Goal: Transaction & Acquisition: Book appointment/travel/reservation

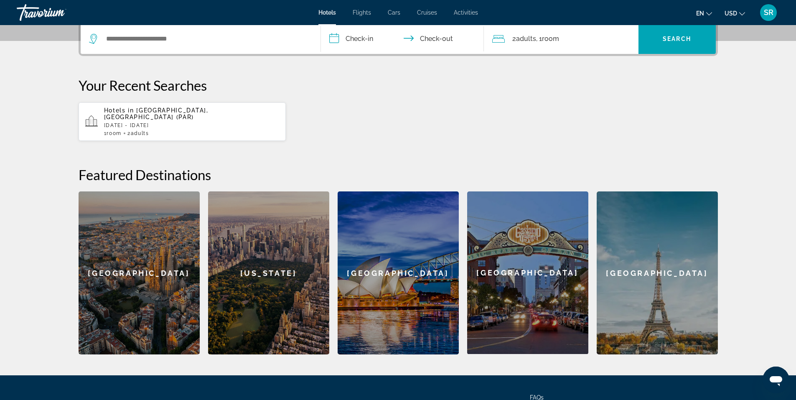
scroll to position [197, 0]
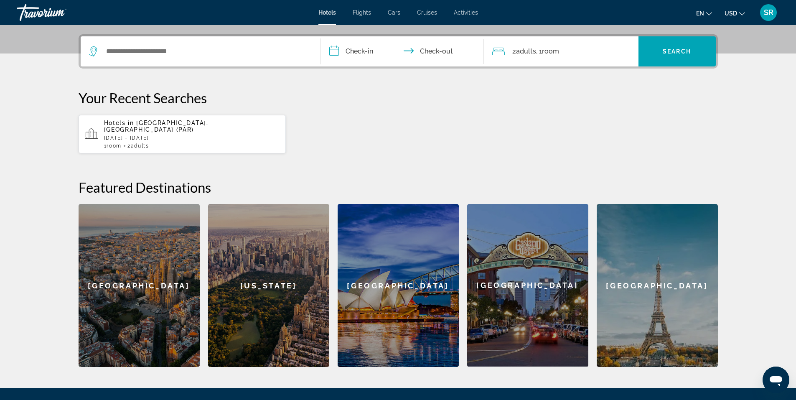
click at [259, 256] on div "[US_STATE]" at bounding box center [268, 285] width 121 height 163
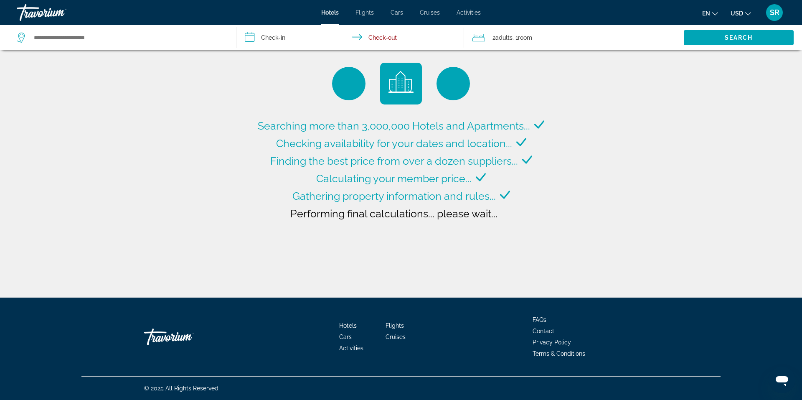
type input "**********"
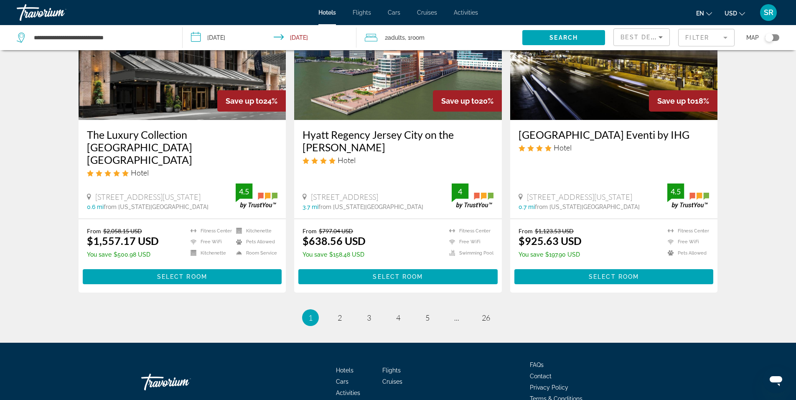
scroll to position [1043, 0]
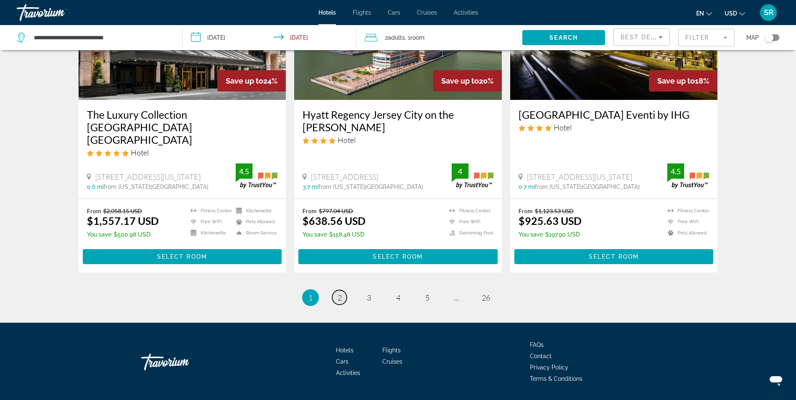
click at [339, 293] on span "2" at bounding box center [340, 297] width 4 height 9
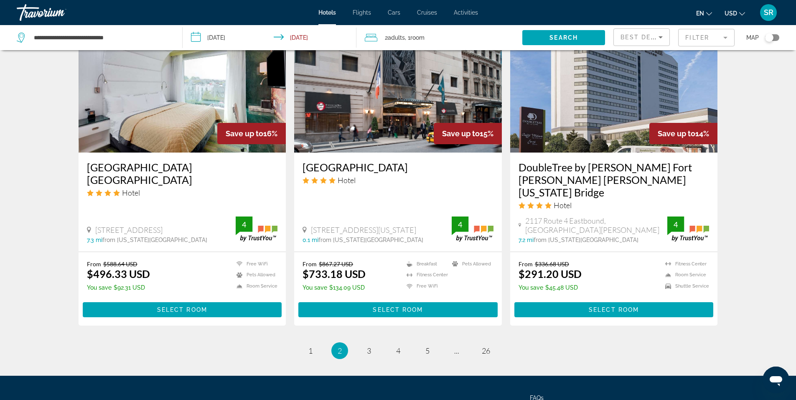
scroll to position [1003, 0]
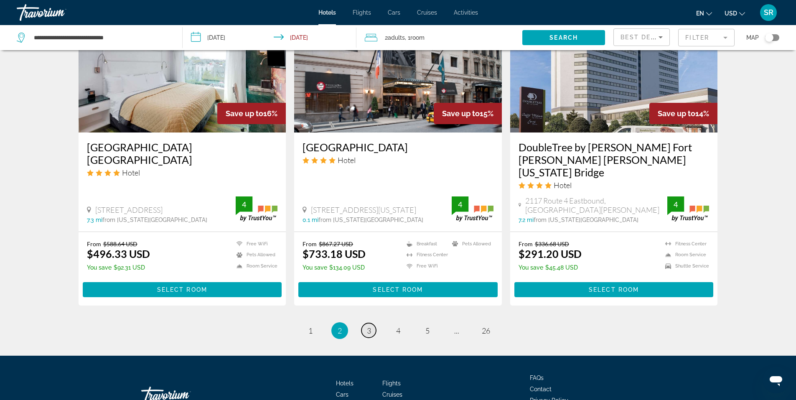
click at [368, 323] on link "page 3" at bounding box center [368, 330] width 15 height 15
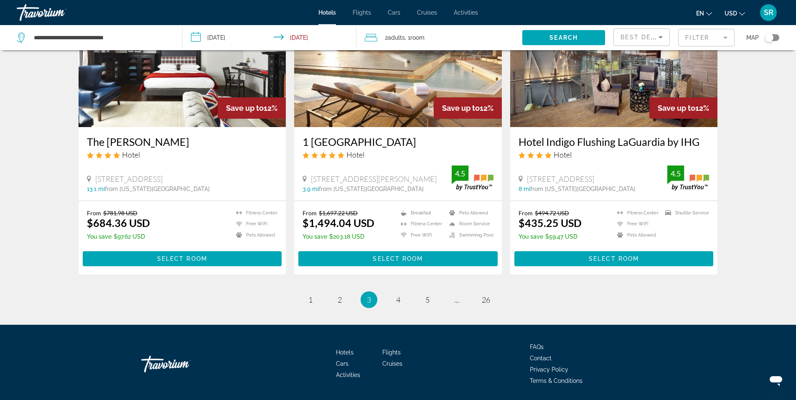
scroll to position [1043, 0]
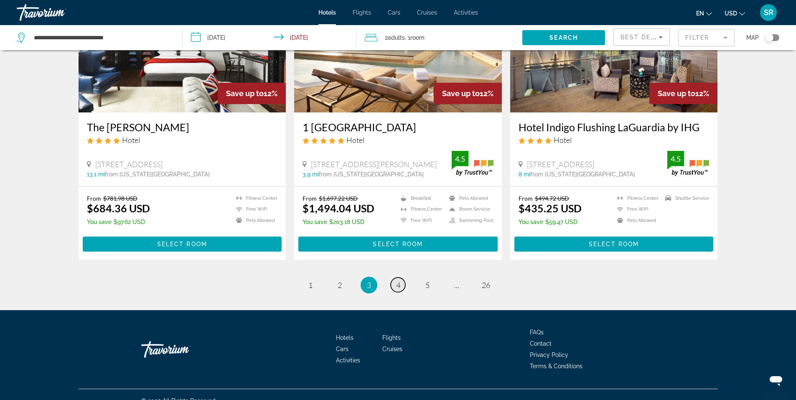
click at [397, 280] on span "4" at bounding box center [398, 284] width 4 height 9
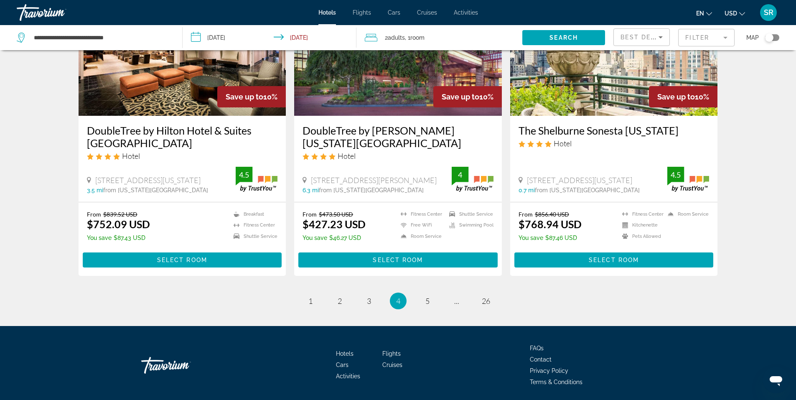
scroll to position [1031, 0]
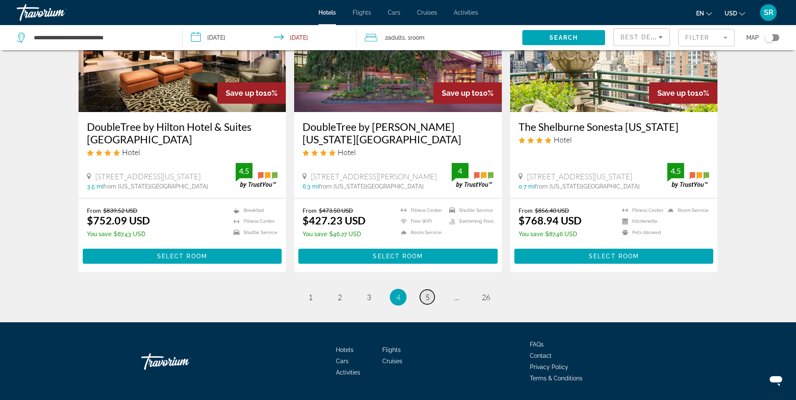
click at [424, 289] on link "page 5" at bounding box center [427, 296] width 15 height 15
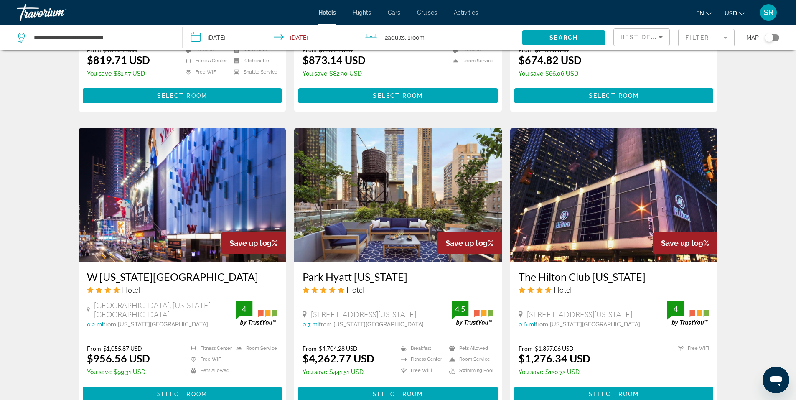
scroll to position [961, 0]
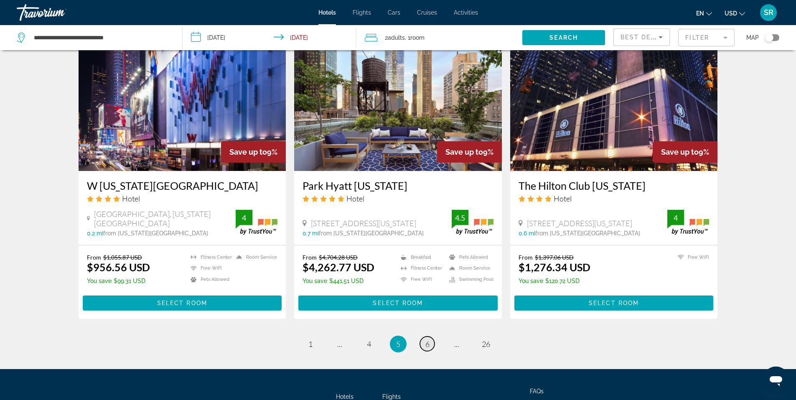
click at [427, 339] on span "6" at bounding box center [427, 343] width 4 height 9
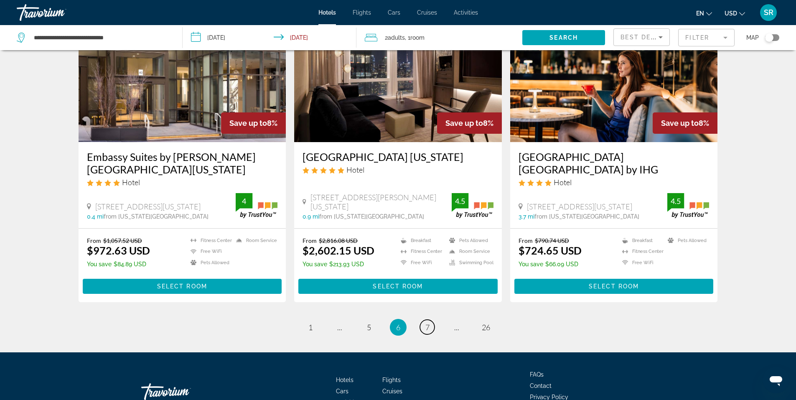
scroll to position [1031, 0]
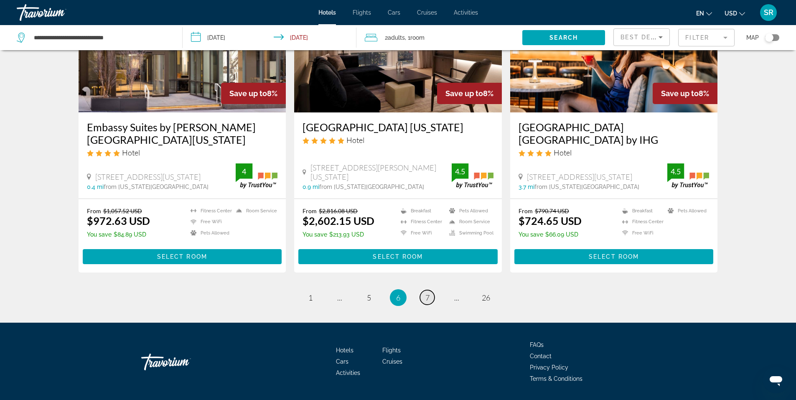
click at [429, 290] on link "page 7" at bounding box center [427, 297] width 15 height 15
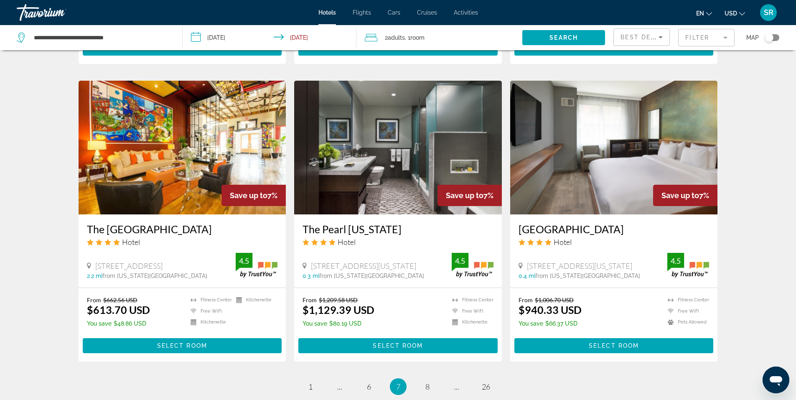
scroll to position [820, 0]
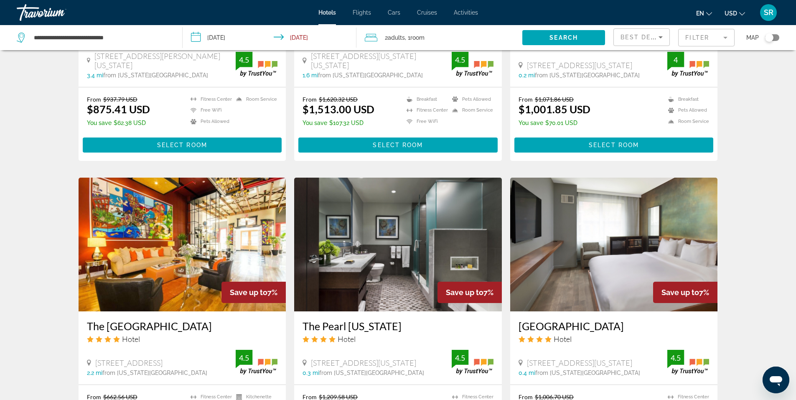
click at [189, 229] on img "Main content" at bounding box center [183, 245] width 208 height 134
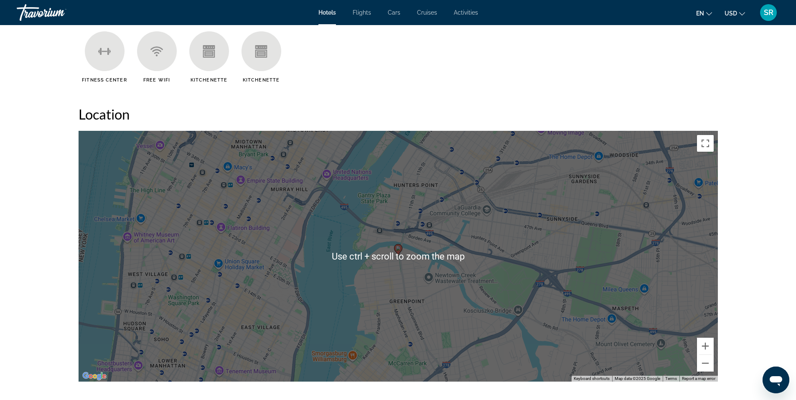
scroll to position [710, 0]
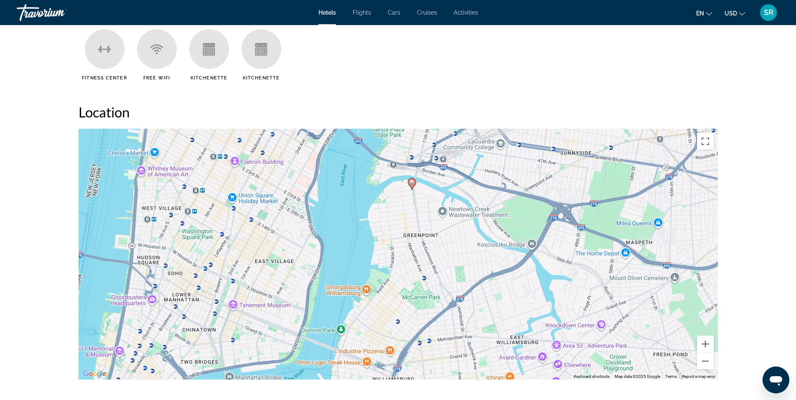
drag, startPoint x: 414, startPoint y: 269, endPoint x: 426, endPoint y: 209, distance: 61.0
click at [426, 209] on div "To activate drag with keyboard, press Alt + Enter. Once in keyboard drag state,…" at bounding box center [398, 254] width 639 height 251
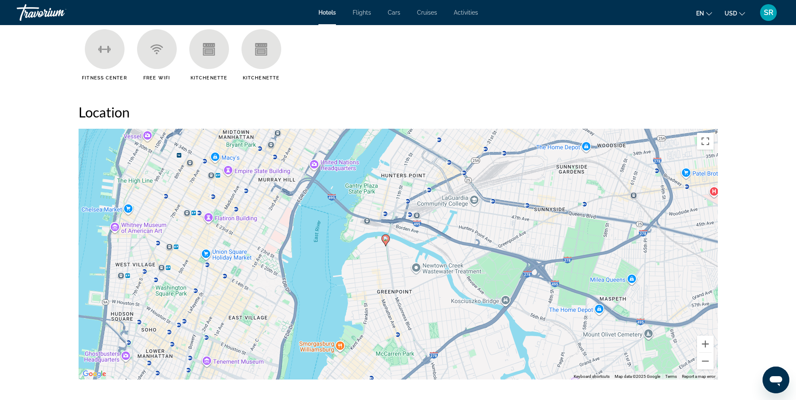
drag, startPoint x: 424, startPoint y: 226, endPoint x: 395, endPoint y: 305, distance: 84.7
click at [395, 305] on div "To activate drag with keyboard, press Alt + Enter. Once in keyboard drag state,…" at bounding box center [398, 254] width 639 height 251
click at [367, 306] on div "To activate drag with keyboard, press Alt + Enter. Once in keyboard drag state,…" at bounding box center [398, 254] width 639 height 251
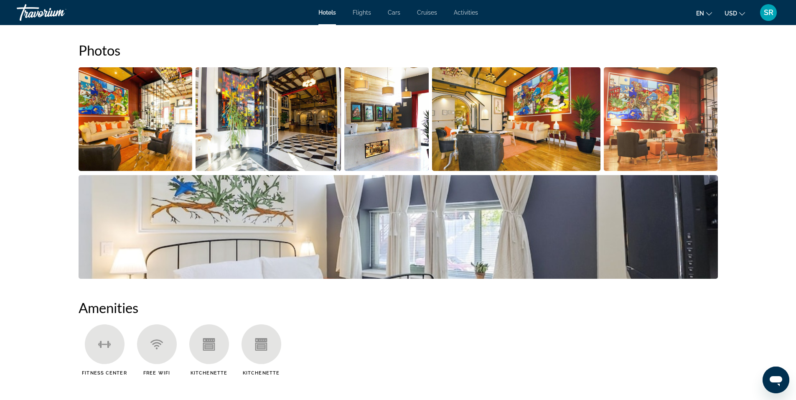
scroll to position [418, 0]
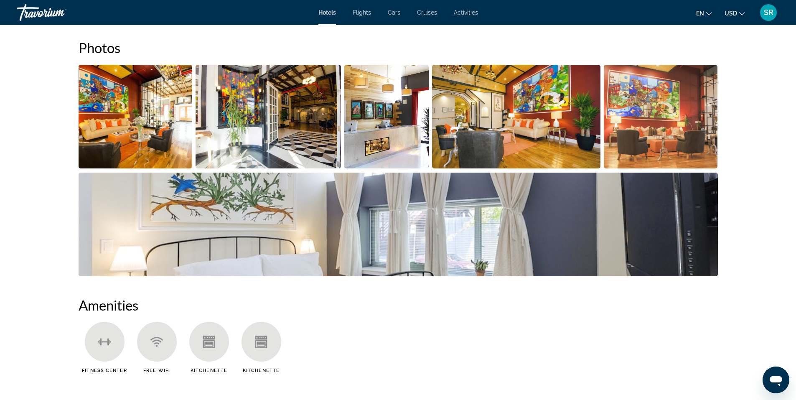
click at [474, 226] on img "Open full-screen image slider" at bounding box center [398, 225] width 639 height 104
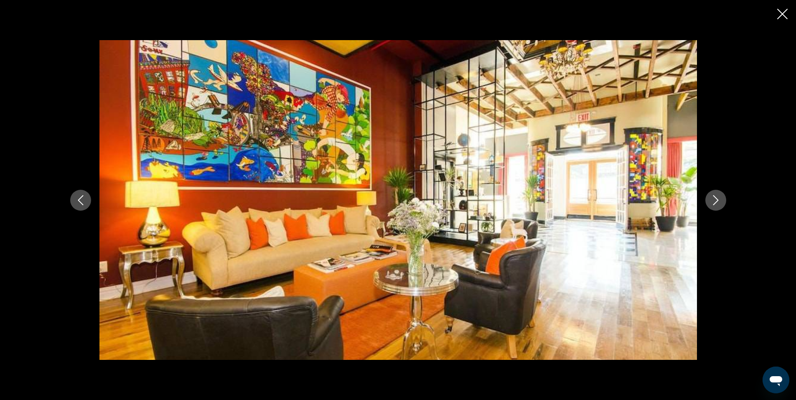
click at [714, 199] on icon "Next image" at bounding box center [716, 200] width 10 height 10
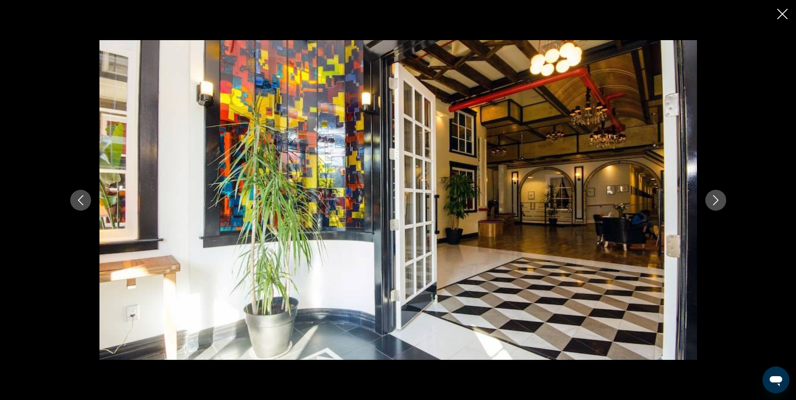
click at [715, 199] on icon "Next image" at bounding box center [716, 200] width 10 height 10
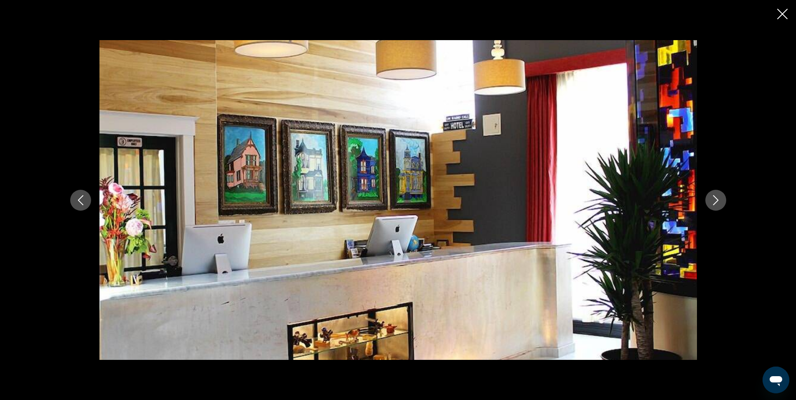
click at [716, 199] on icon "Next image" at bounding box center [716, 200] width 10 height 10
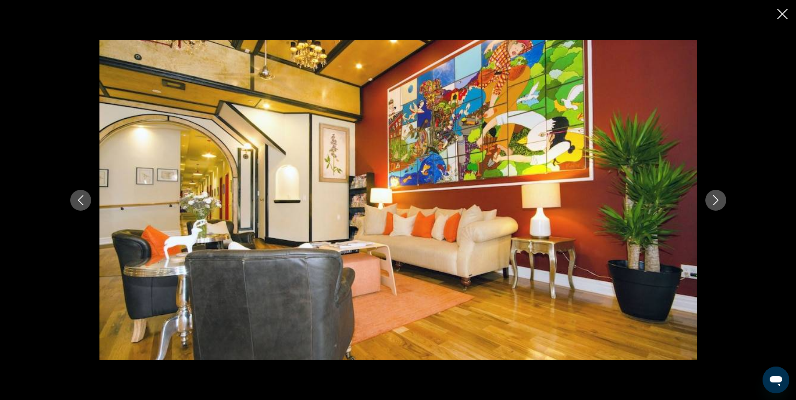
click at [716, 200] on icon "Next image" at bounding box center [716, 200] width 10 height 10
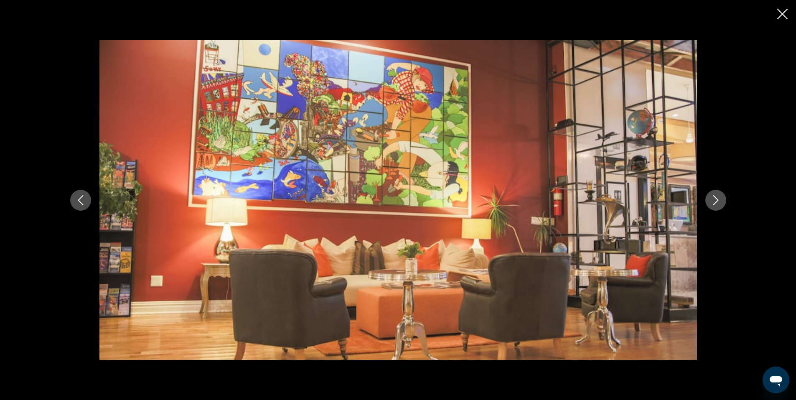
click at [716, 200] on icon "Next image" at bounding box center [716, 200] width 10 height 10
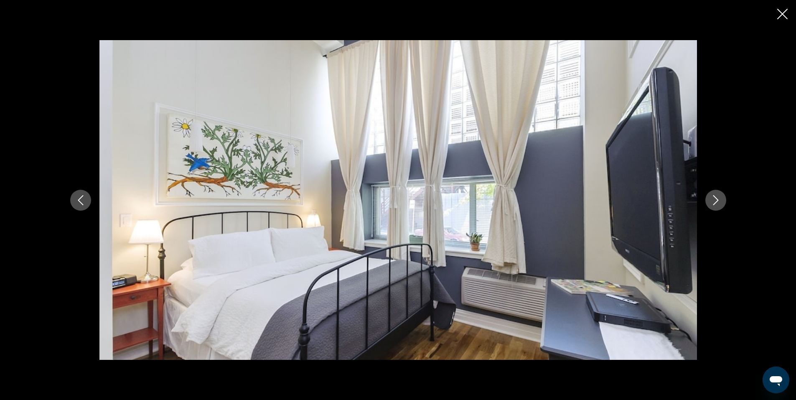
click at [716, 200] on icon "Next image" at bounding box center [716, 200] width 10 height 10
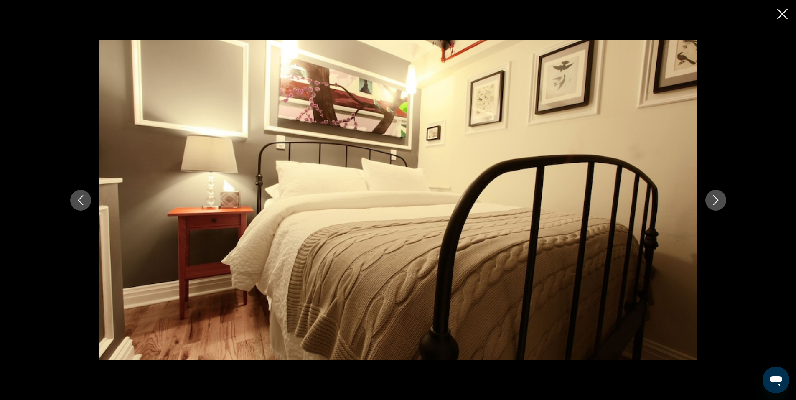
click at [716, 200] on icon "Next image" at bounding box center [716, 200] width 10 height 10
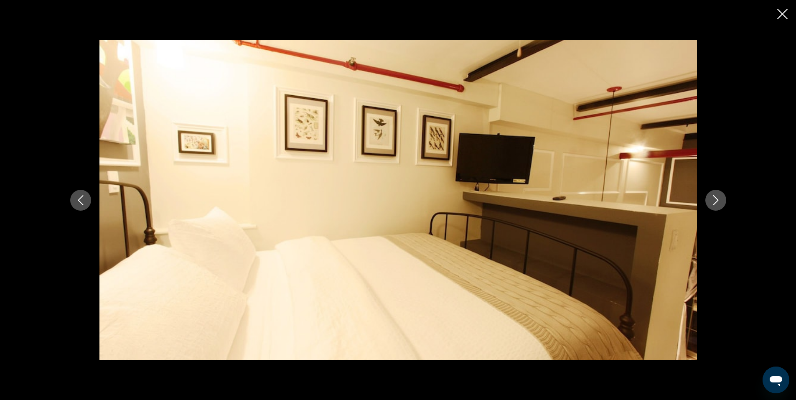
click at [716, 200] on icon "Next image" at bounding box center [716, 200] width 10 height 10
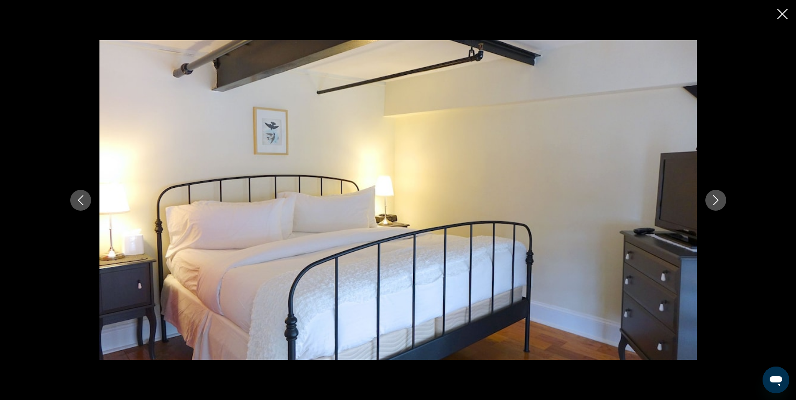
click at [716, 200] on icon "Next image" at bounding box center [716, 200] width 10 height 10
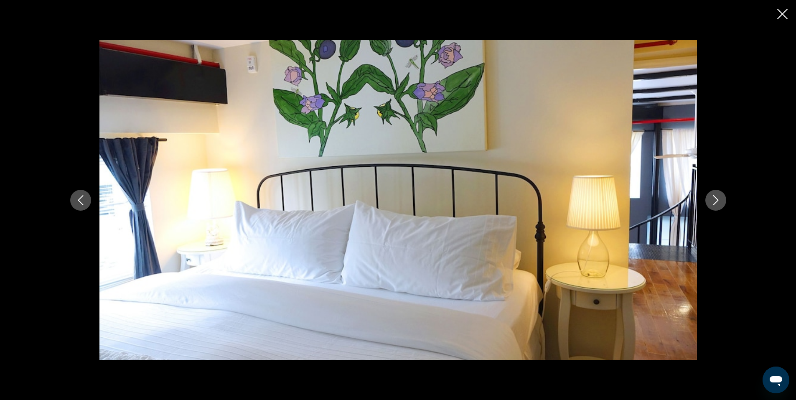
click at [716, 200] on icon "Next image" at bounding box center [716, 200] width 10 height 10
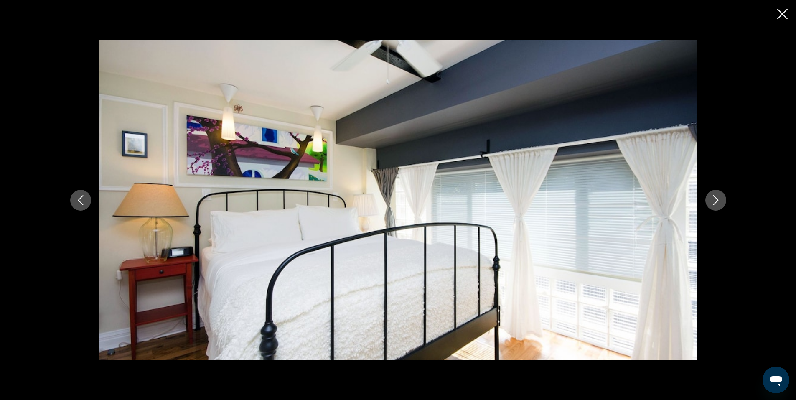
click at [716, 200] on icon "Next image" at bounding box center [716, 200] width 10 height 10
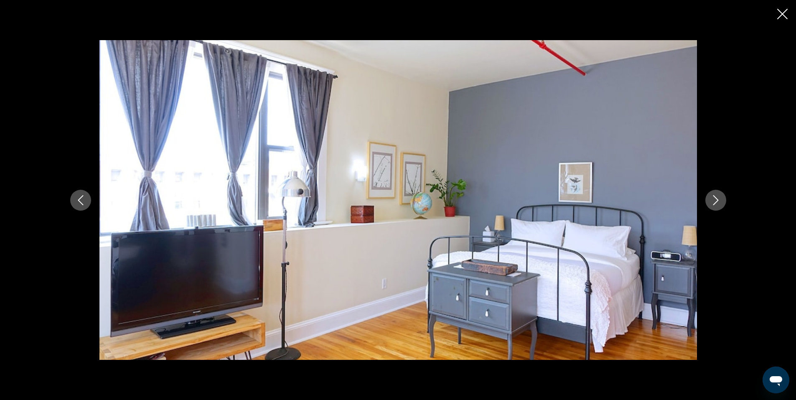
click at [716, 200] on icon "Next image" at bounding box center [716, 200] width 10 height 10
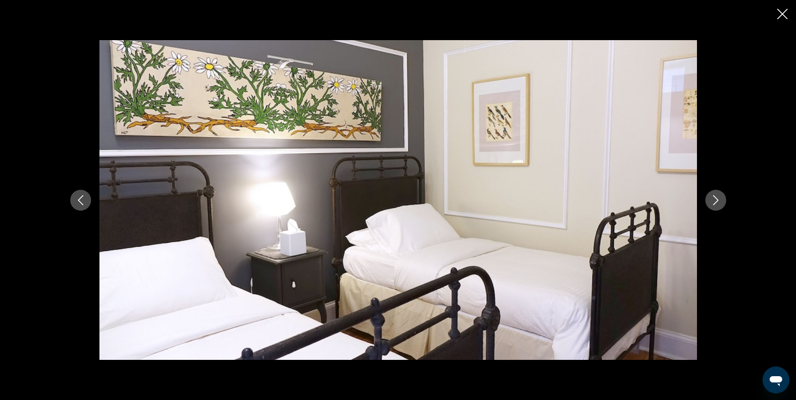
click at [711, 197] on icon "Next image" at bounding box center [716, 200] width 10 height 10
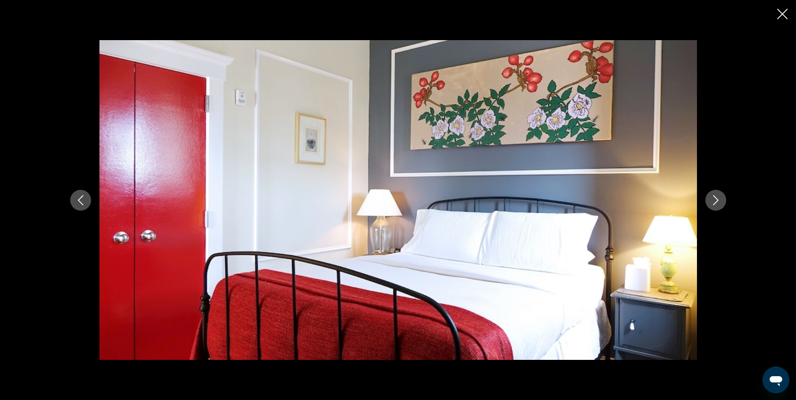
click at [711, 197] on icon "Next image" at bounding box center [716, 200] width 10 height 10
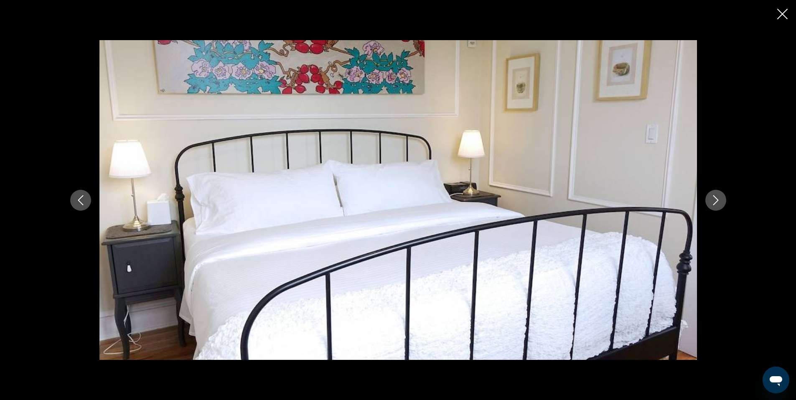
click at [715, 196] on icon "Next image" at bounding box center [716, 200] width 10 height 10
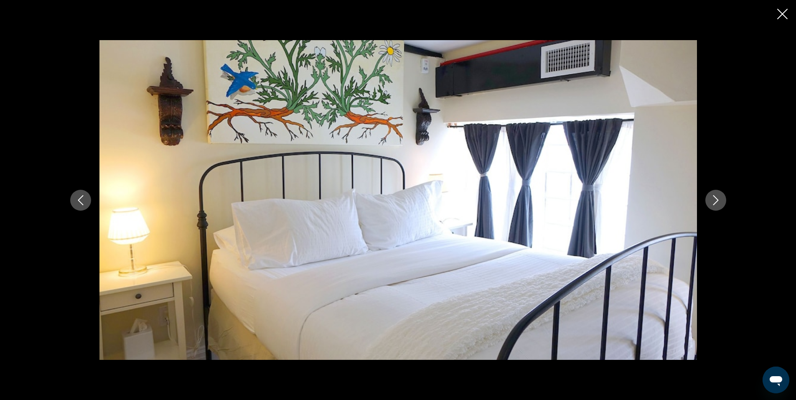
click at [715, 196] on icon "Next image" at bounding box center [716, 200] width 10 height 10
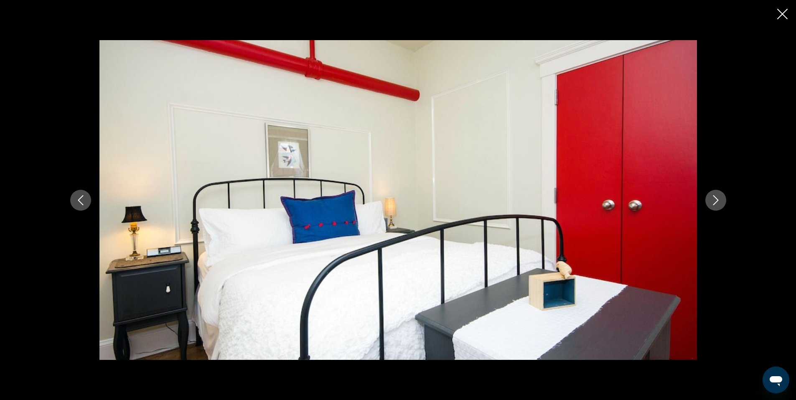
click at [721, 196] on button "Next image" at bounding box center [715, 200] width 21 height 21
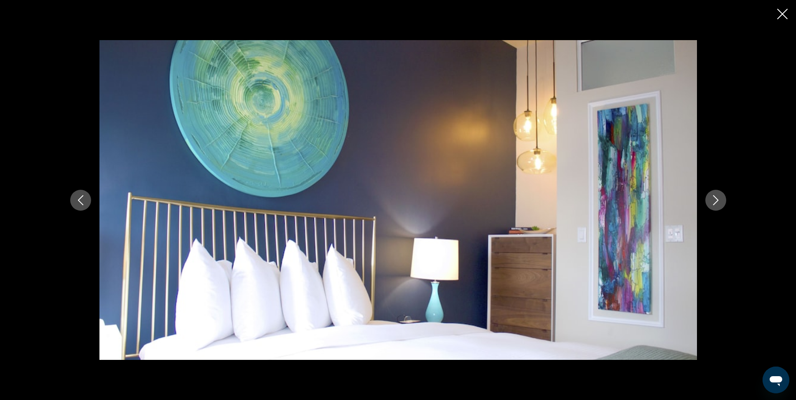
click at [720, 195] on icon "Next image" at bounding box center [716, 200] width 10 height 10
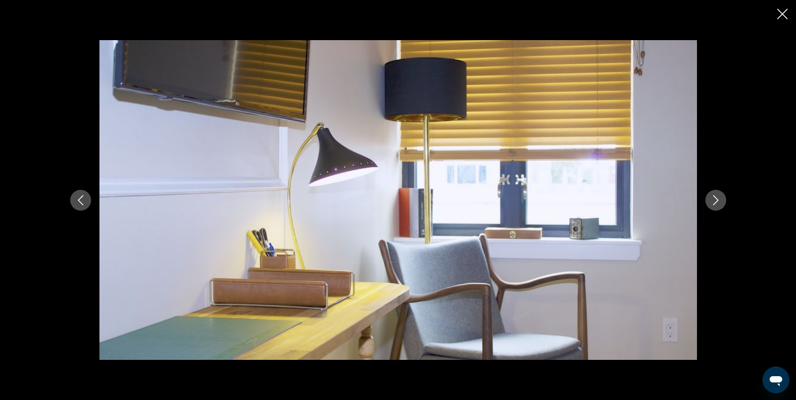
click at [720, 195] on icon "Next image" at bounding box center [716, 200] width 10 height 10
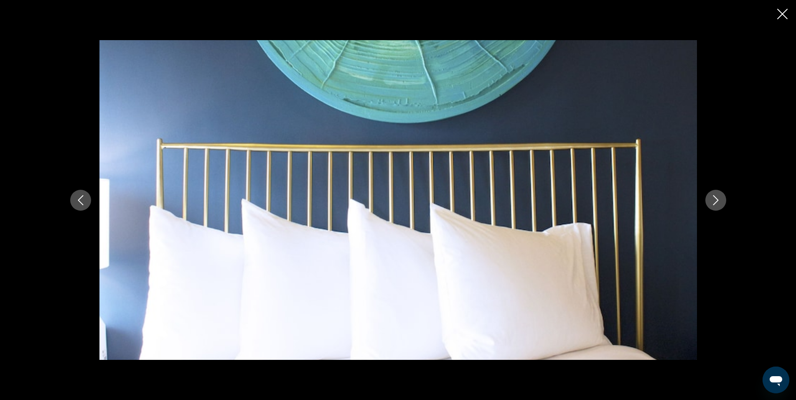
click at [720, 195] on icon "Next image" at bounding box center [716, 200] width 10 height 10
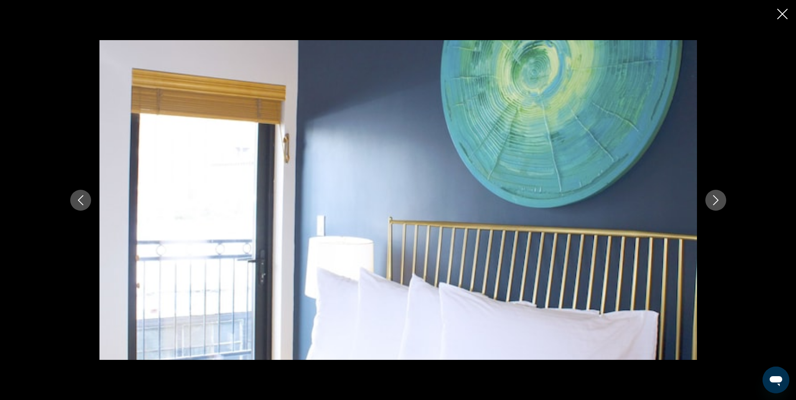
click at [720, 195] on icon "Next image" at bounding box center [716, 200] width 10 height 10
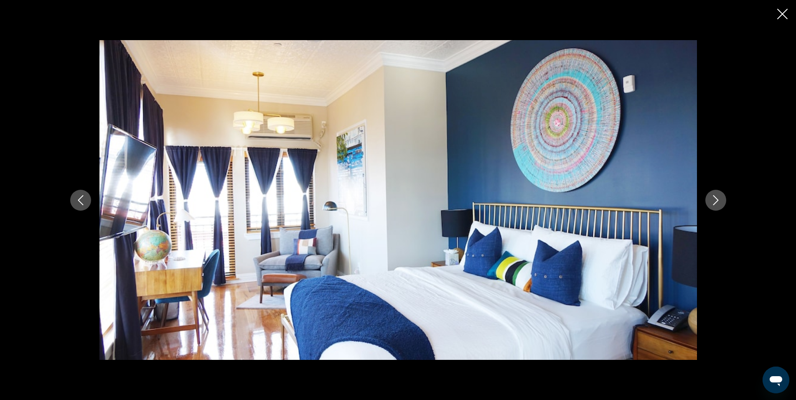
click at [720, 195] on icon "Next image" at bounding box center [716, 200] width 10 height 10
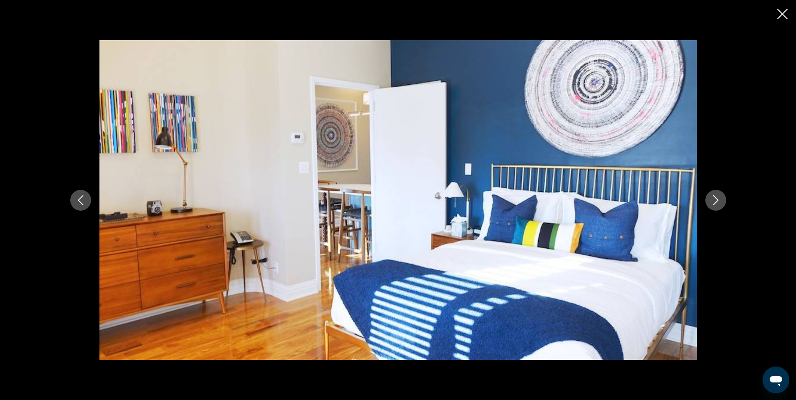
click at [720, 195] on icon "Next image" at bounding box center [716, 200] width 10 height 10
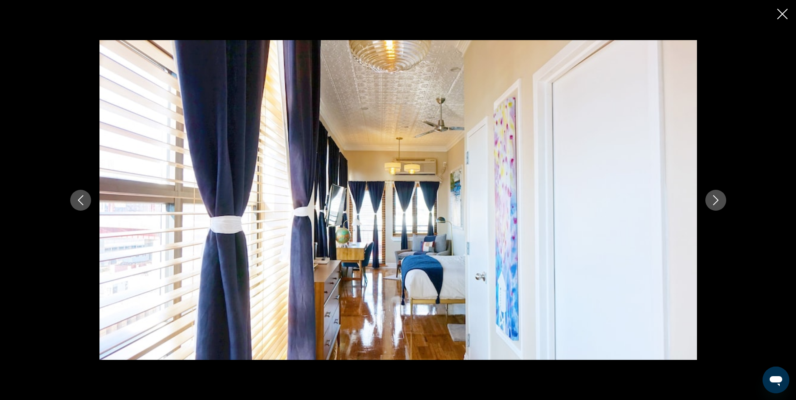
click at [720, 195] on icon "Next image" at bounding box center [716, 200] width 10 height 10
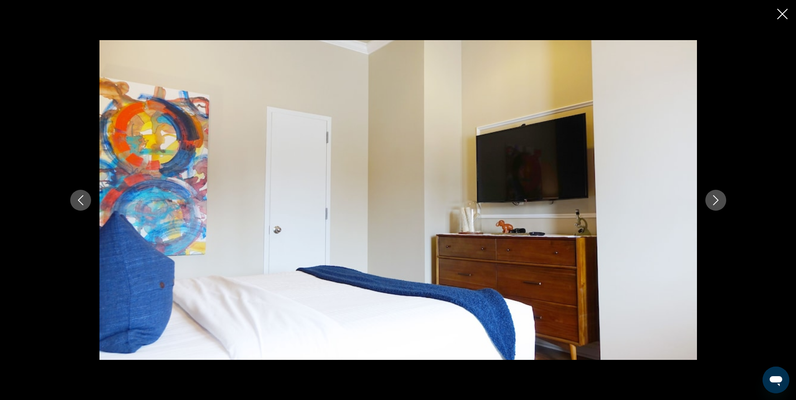
click at [720, 195] on icon "Next image" at bounding box center [716, 200] width 10 height 10
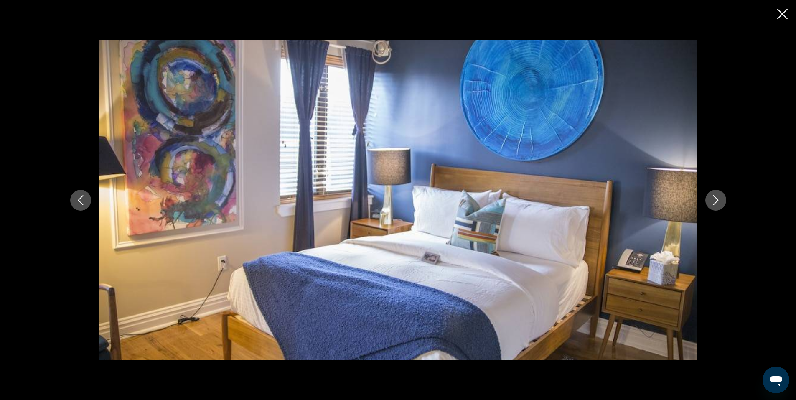
click at [720, 195] on icon "Next image" at bounding box center [716, 200] width 10 height 10
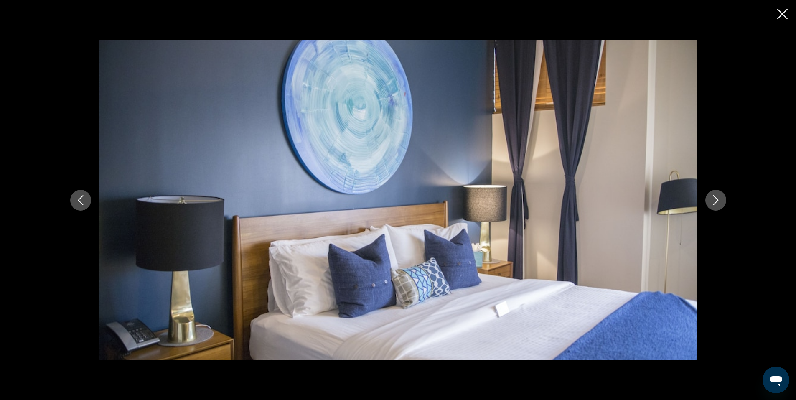
click at [720, 195] on icon "Next image" at bounding box center [716, 200] width 10 height 10
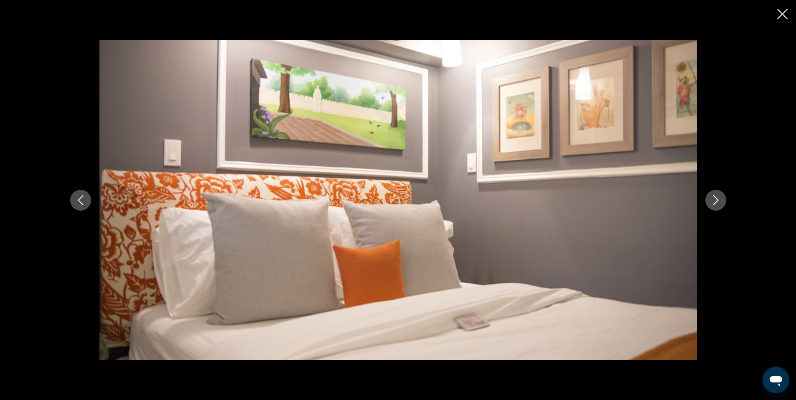
click at [720, 195] on icon "Next image" at bounding box center [716, 200] width 10 height 10
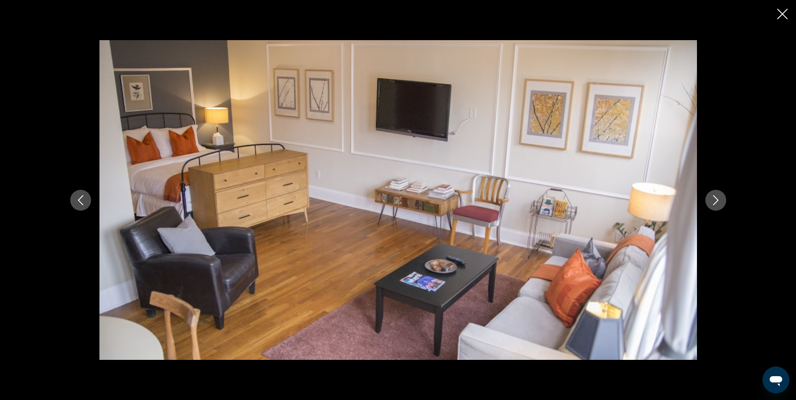
click at [720, 195] on icon "Next image" at bounding box center [716, 200] width 10 height 10
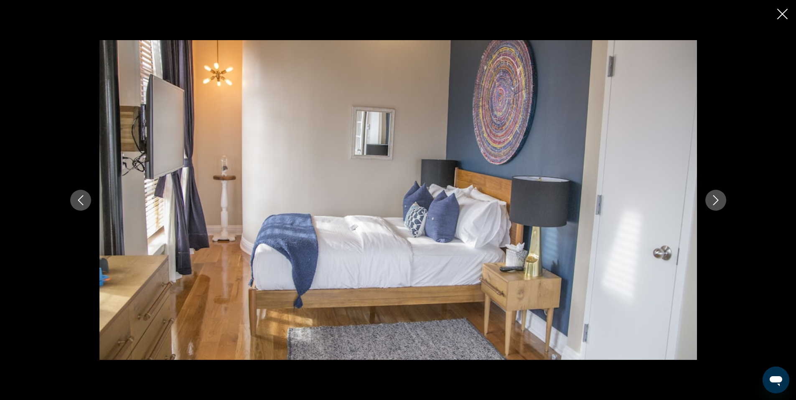
click at [720, 195] on icon "Next image" at bounding box center [716, 200] width 10 height 10
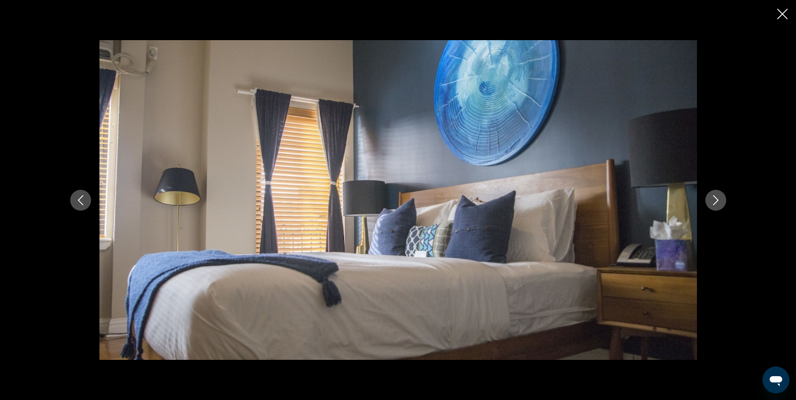
click at [720, 195] on icon "Next image" at bounding box center [716, 200] width 10 height 10
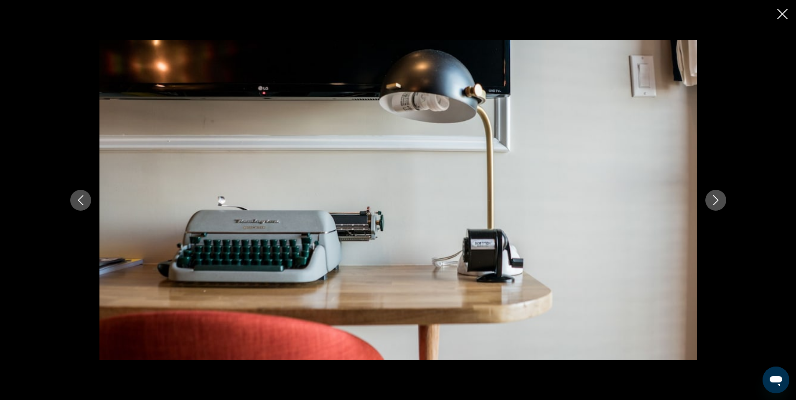
click at [779, 13] on icon "Close slideshow" at bounding box center [782, 14] width 10 height 10
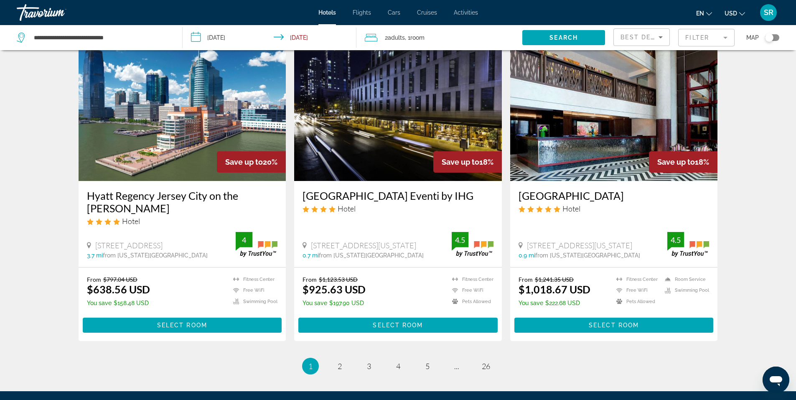
scroll to position [1044, 0]
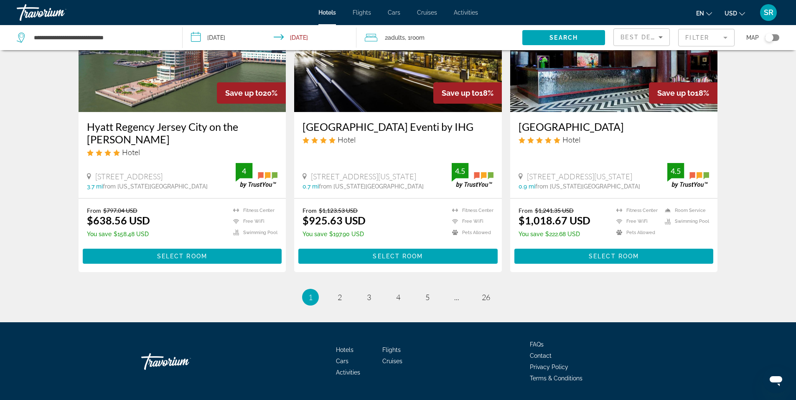
click at [467, 289] on ul "1 / 26 You're on page 1 page 2 page 3 page 4 page 5 page ... page 26" at bounding box center [398, 297] width 639 height 17
click at [462, 289] on link "page ..." at bounding box center [456, 296] width 15 height 15
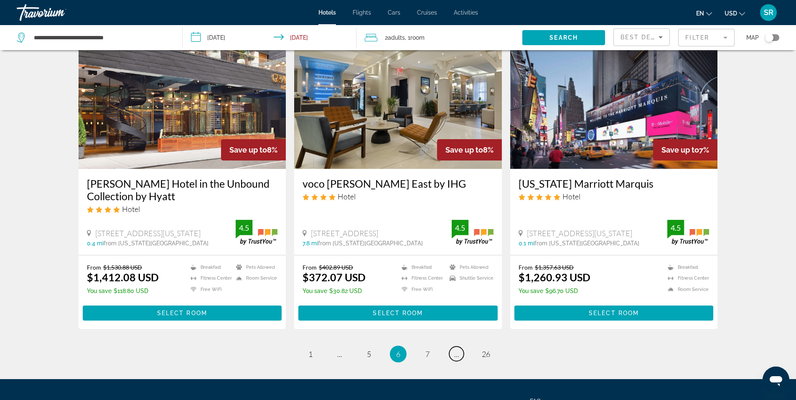
scroll to position [1043, 0]
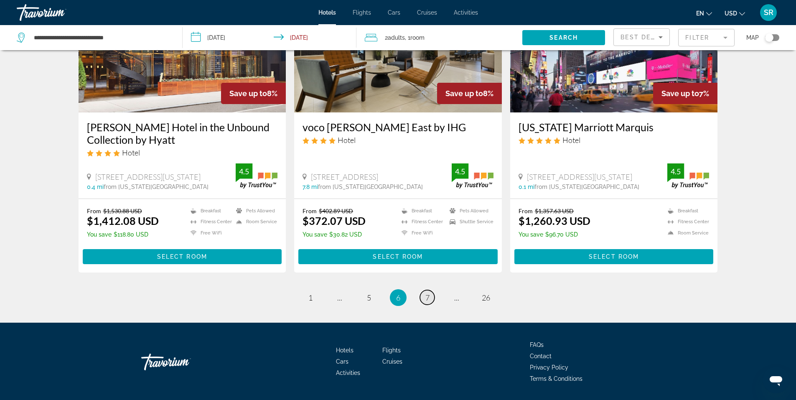
click at [428, 293] on span "7" at bounding box center [427, 297] width 4 height 9
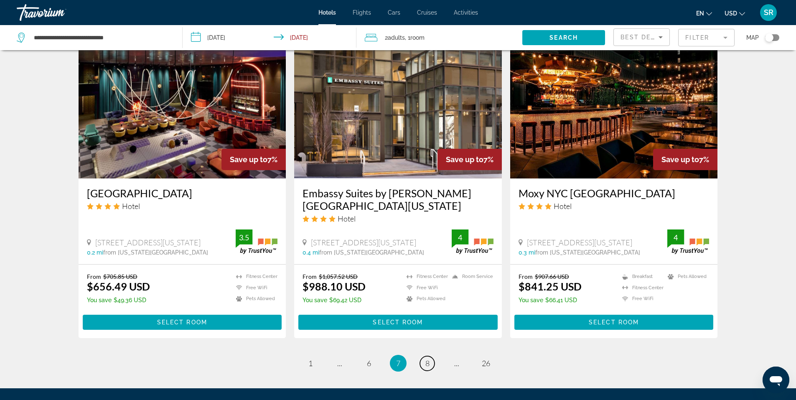
scroll to position [961, 0]
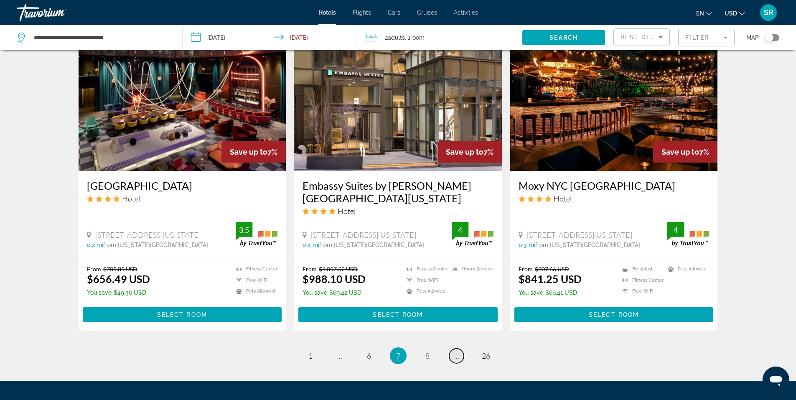
click at [457, 351] on span "..." at bounding box center [456, 355] width 5 height 9
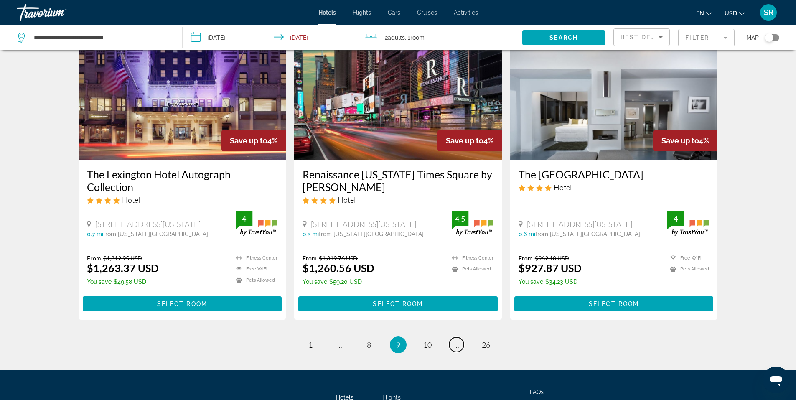
scroll to position [1031, 0]
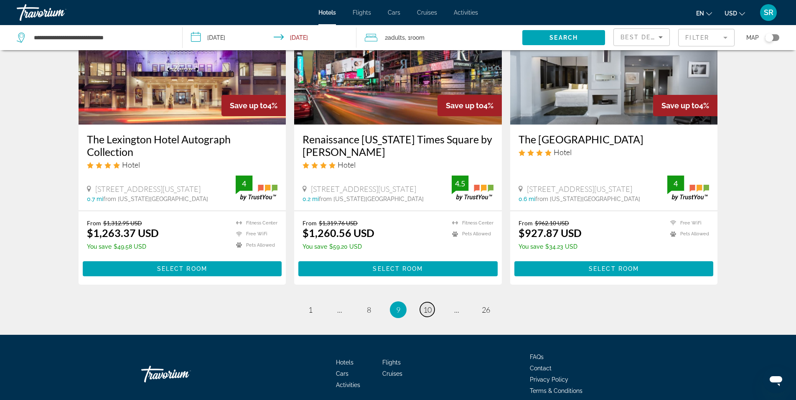
click at [429, 305] on span "10" at bounding box center [427, 309] width 8 height 9
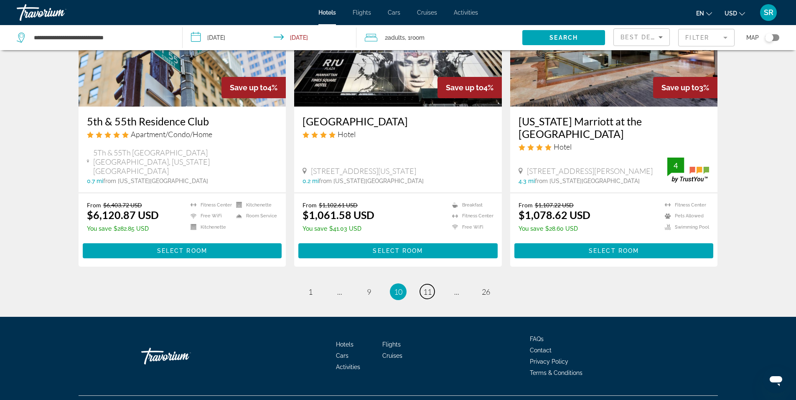
scroll to position [1043, 0]
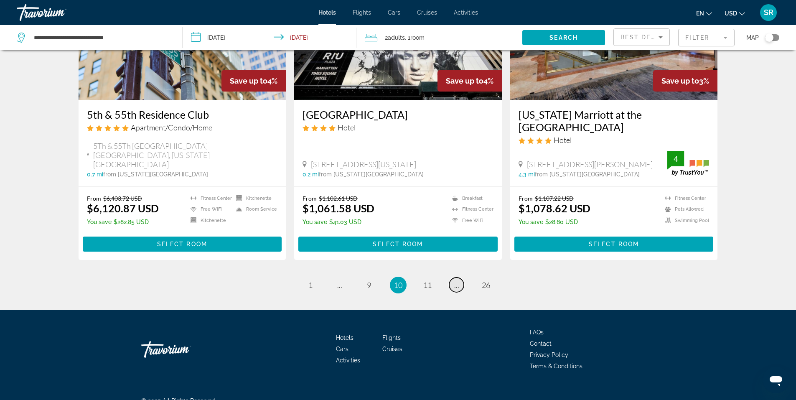
click at [454, 280] on span "..." at bounding box center [456, 284] width 5 height 9
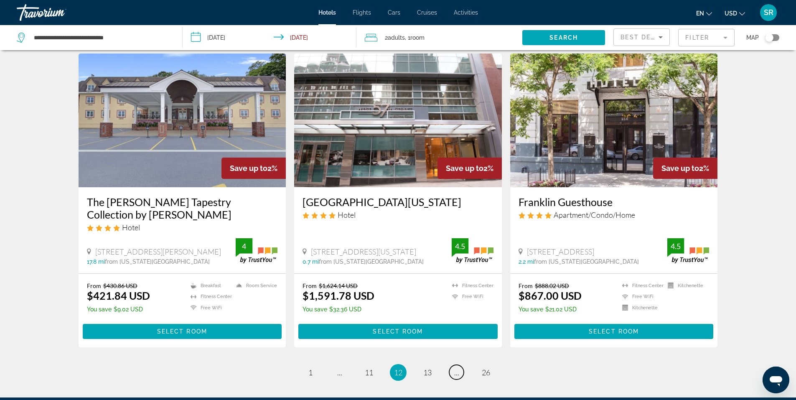
scroll to position [961, 0]
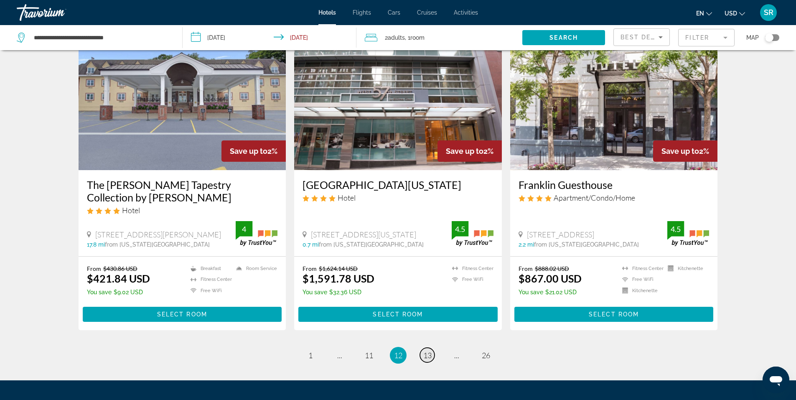
click at [423, 350] on span "13" at bounding box center [427, 354] width 8 height 9
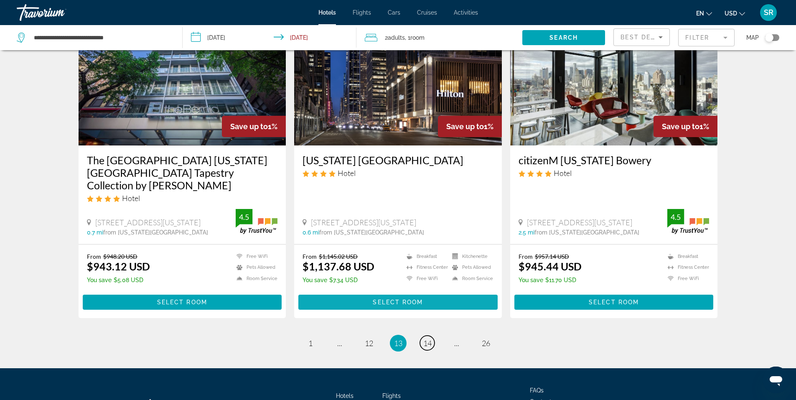
scroll to position [1044, 0]
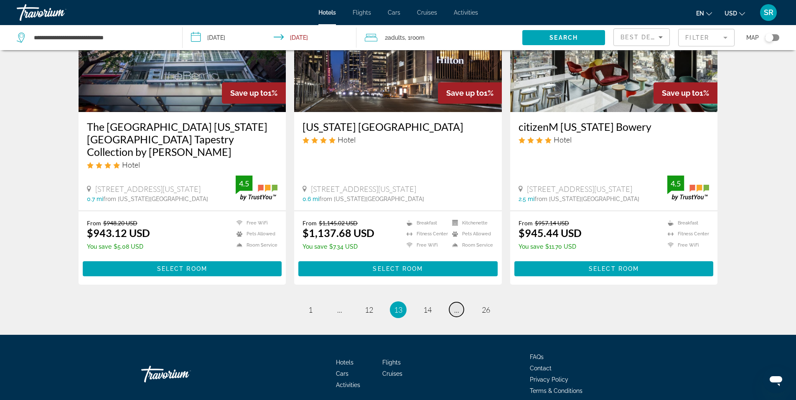
click at [453, 302] on link "page ..." at bounding box center [456, 309] width 15 height 15
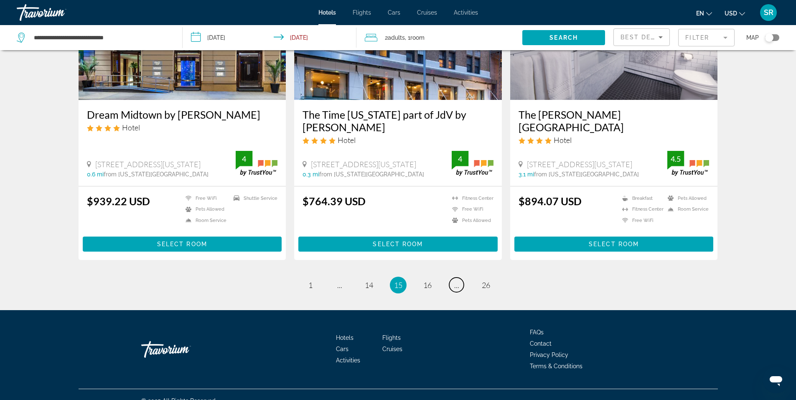
scroll to position [1031, 0]
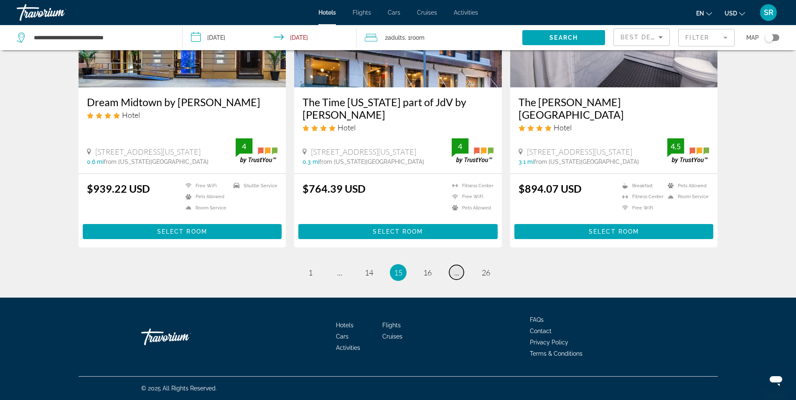
click at [459, 273] on link "page ..." at bounding box center [456, 272] width 15 height 15
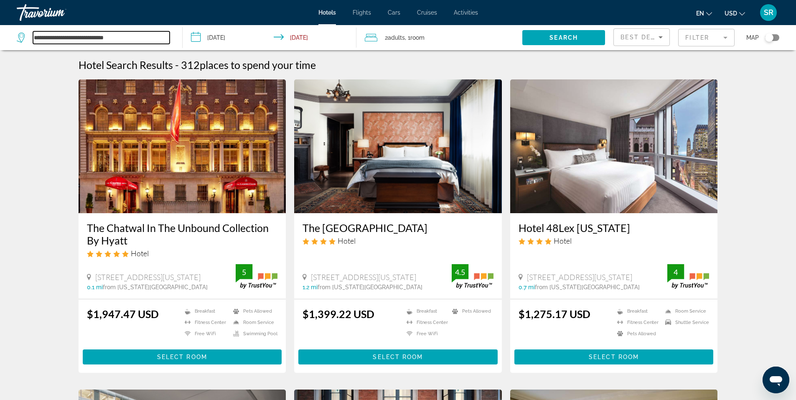
click at [39, 36] on input "**********" at bounding box center [101, 37] width 137 height 13
click at [127, 34] on input "**********" at bounding box center [101, 37] width 137 height 13
type input "*"
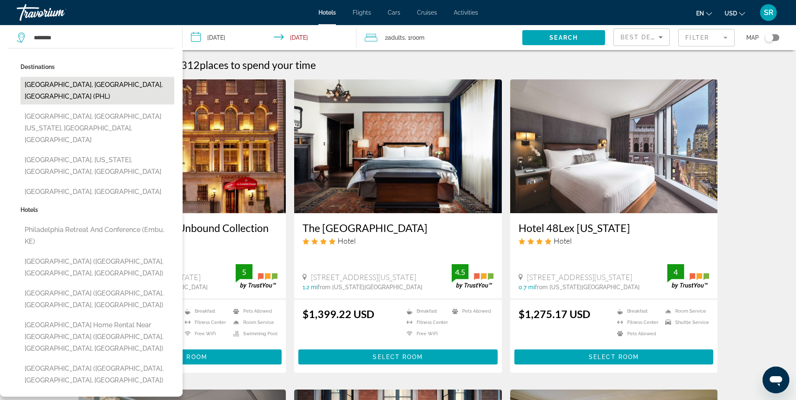
click at [93, 81] on button "[GEOGRAPHIC_DATA], [GEOGRAPHIC_DATA], [GEOGRAPHIC_DATA] (PHL)" at bounding box center [97, 91] width 154 height 28
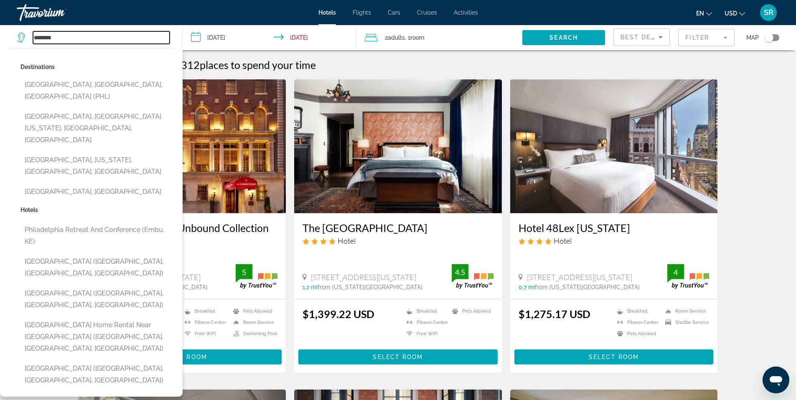
type input "**********"
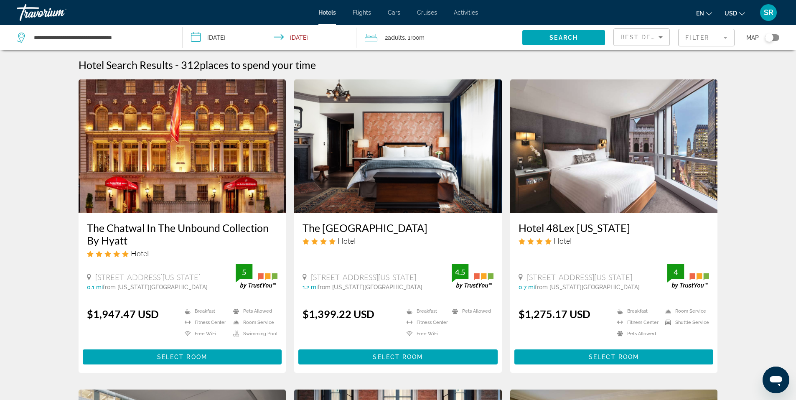
click at [214, 39] on input "**********" at bounding box center [272, 39] width 178 height 28
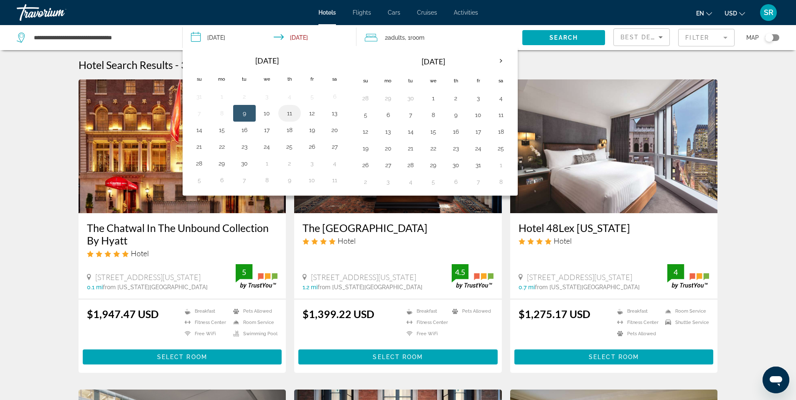
click at [287, 113] on button "11" at bounding box center [289, 113] width 13 height 12
click at [199, 131] on button "14" at bounding box center [199, 130] width 13 height 12
type input "**********"
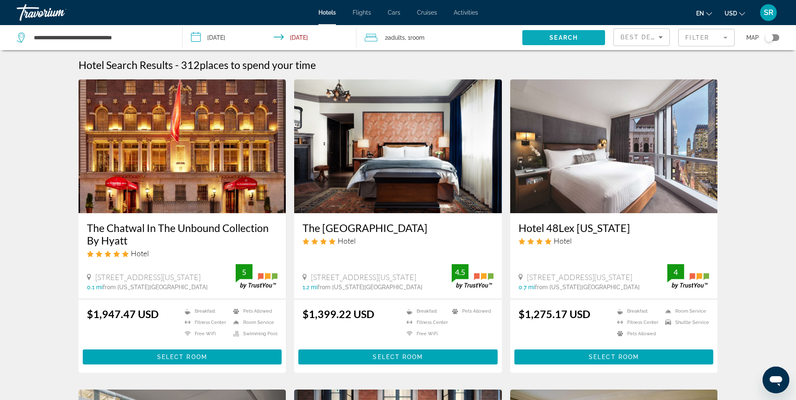
click at [549, 34] on span "Search widget" at bounding box center [563, 38] width 83 height 20
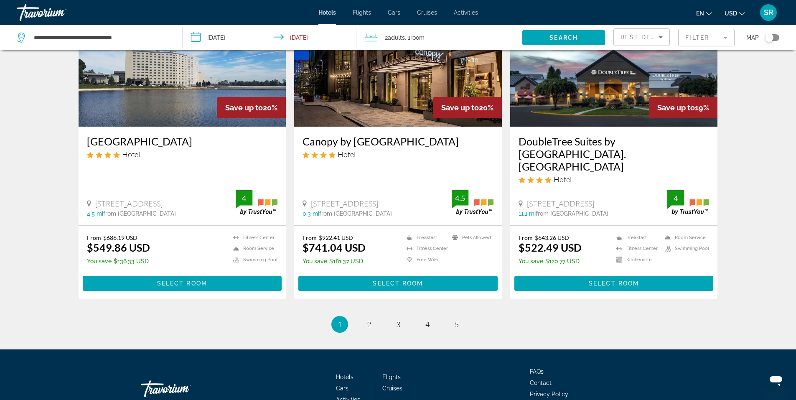
scroll to position [1003, 0]
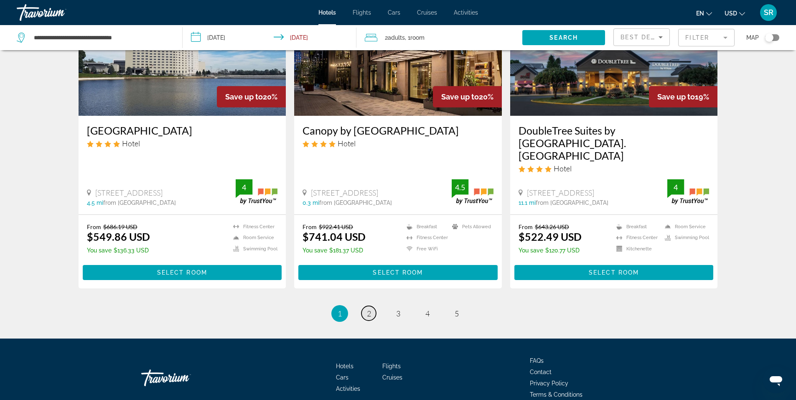
click at [366, 306] on link "page 2" at bounding box center [368, 313] width 15 height 15
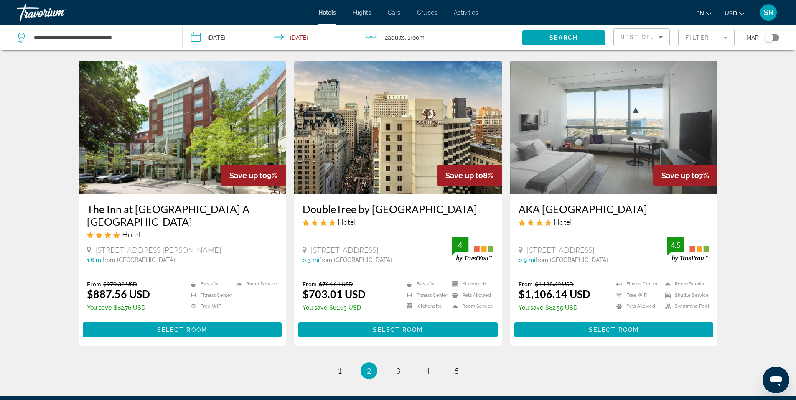
scroll to position [1056, 0]
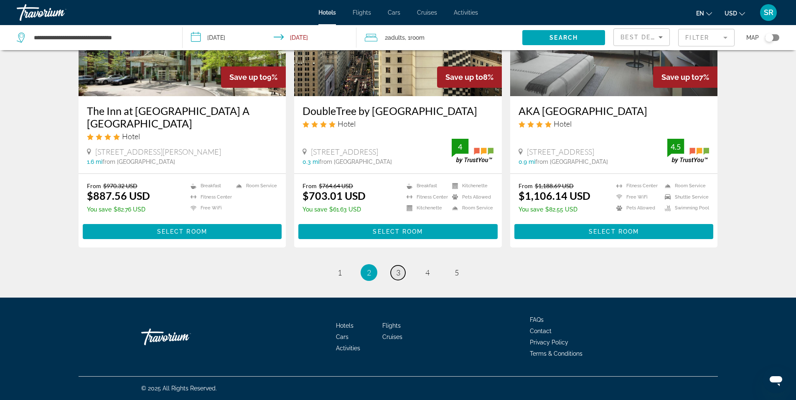
click at [396, 269] on span "3" at bounding box center [398, 272] width 4 height 9
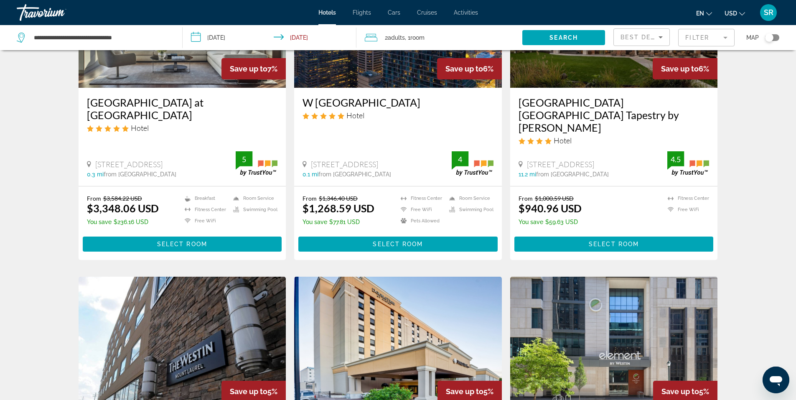
scroll to position [251, 0]
